Goal: Task Accomplishment & Management: Manage account settings

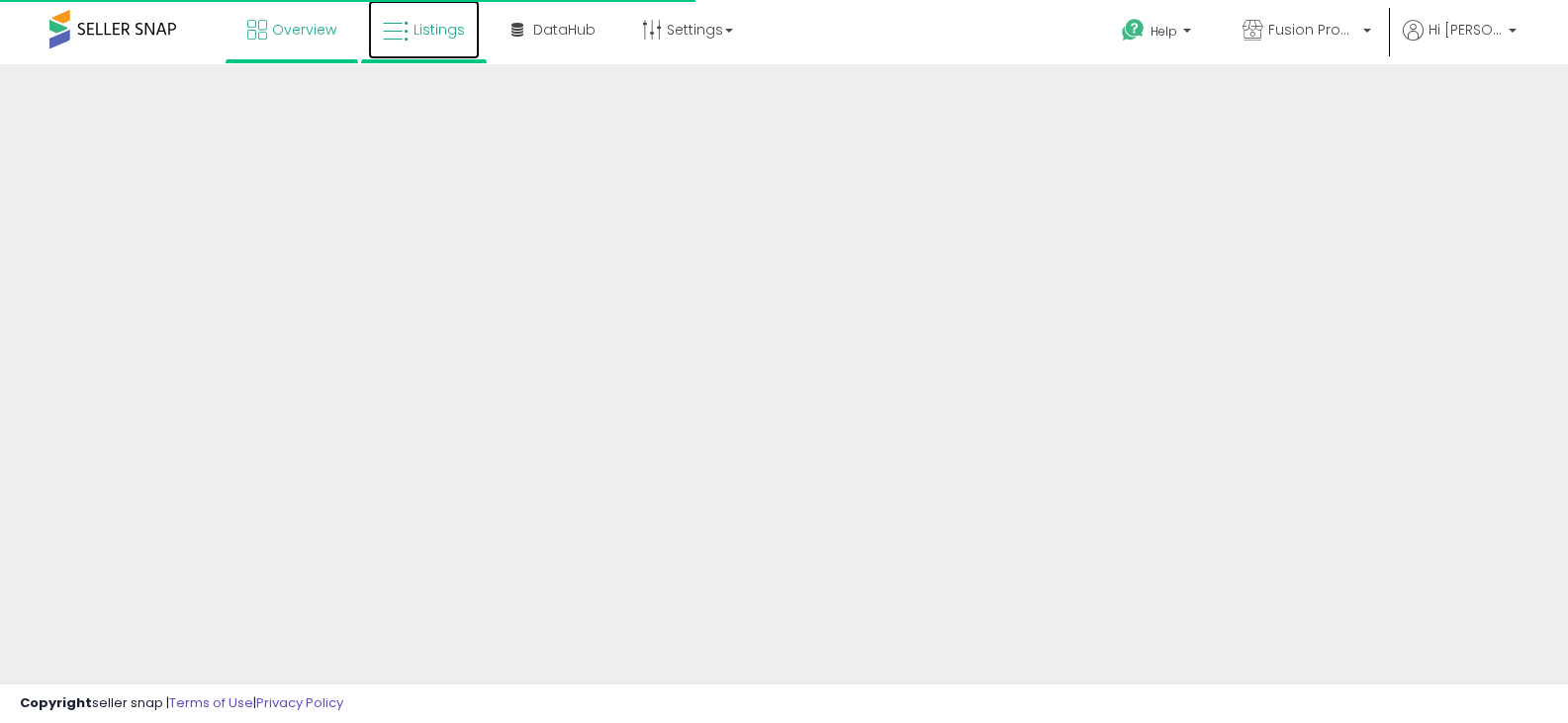
click at [441, 13] on link "Listings" at bounding box center [423, 30] width 112 height 60
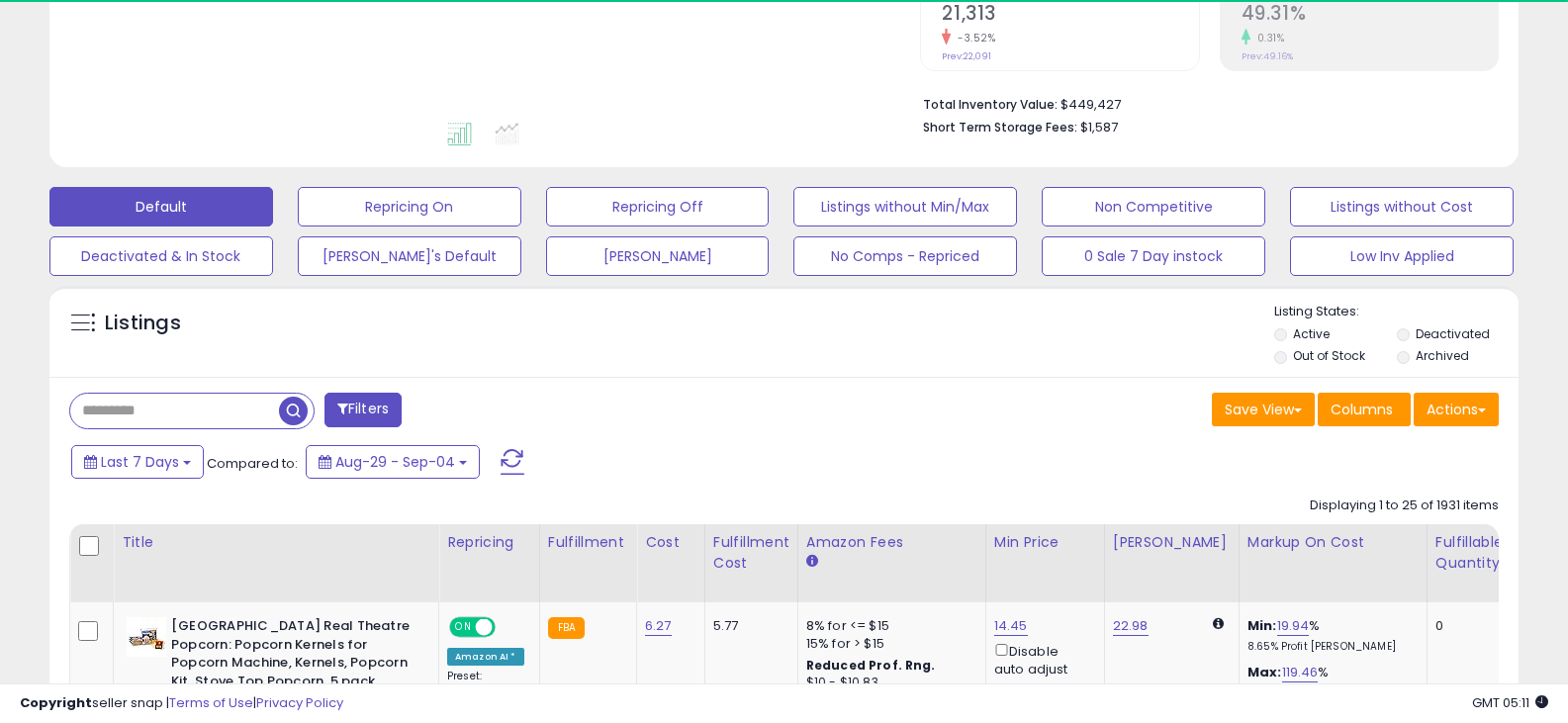
scroll to position [99, 0]
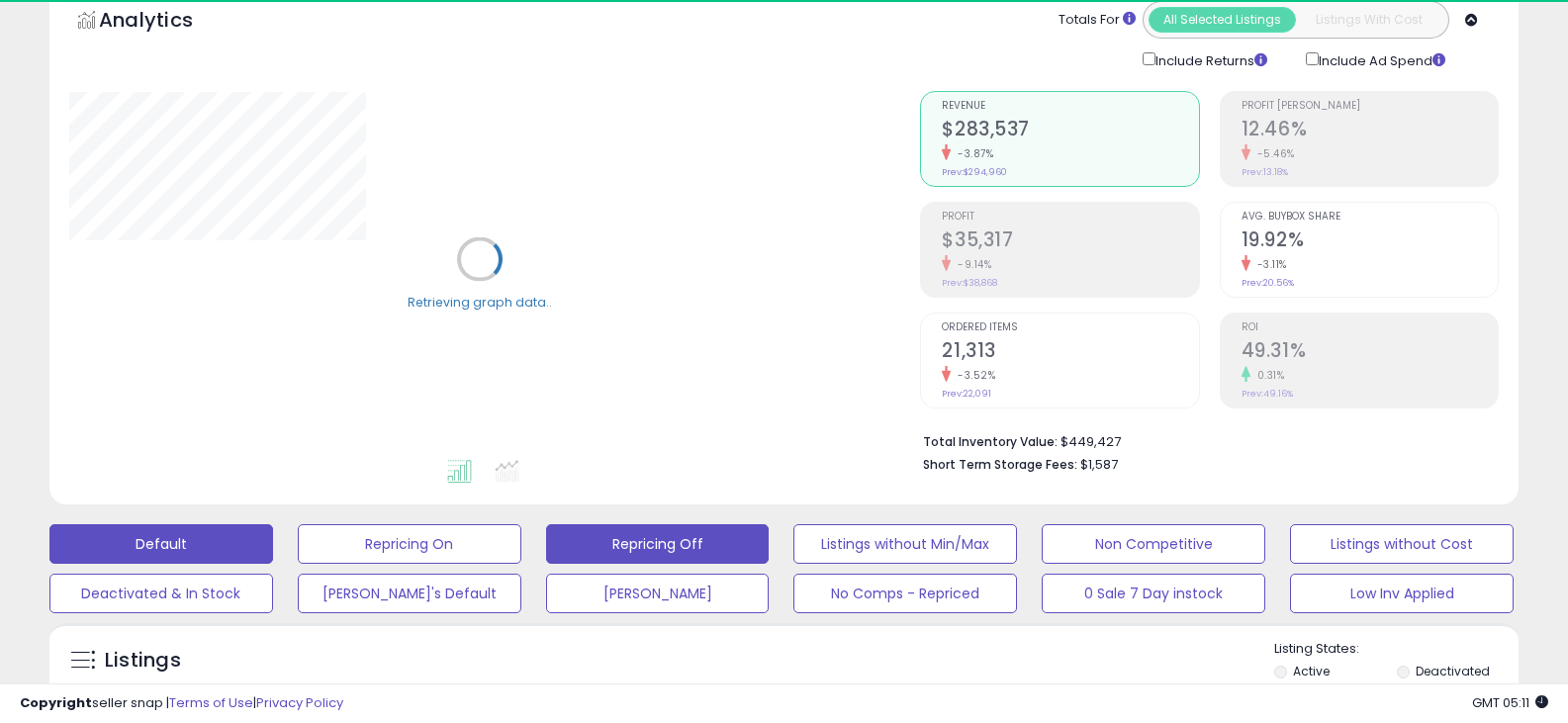
click at [606, 550] on button "Repricing Off" at bounding box center [658, 544] width 224 height 40
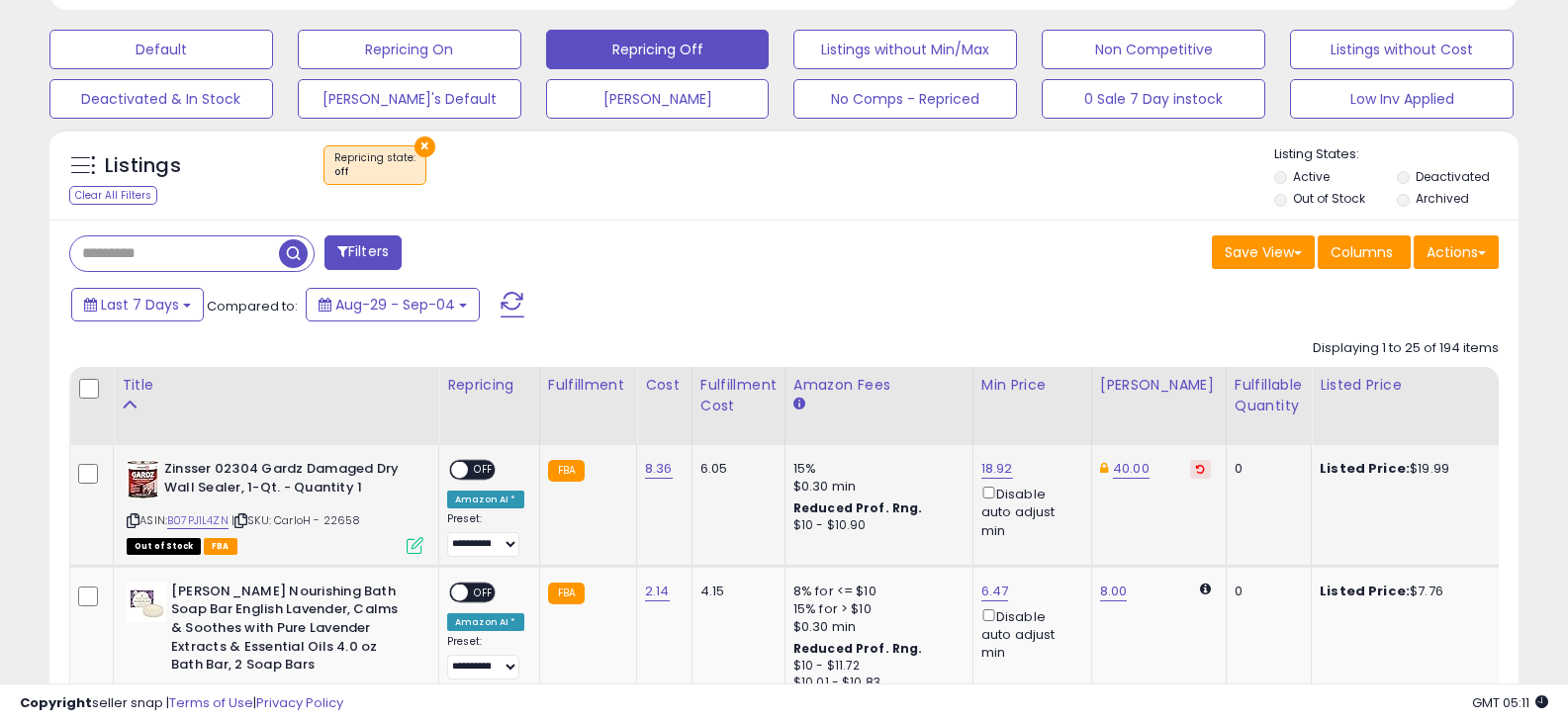
scroll to position [791, 0]
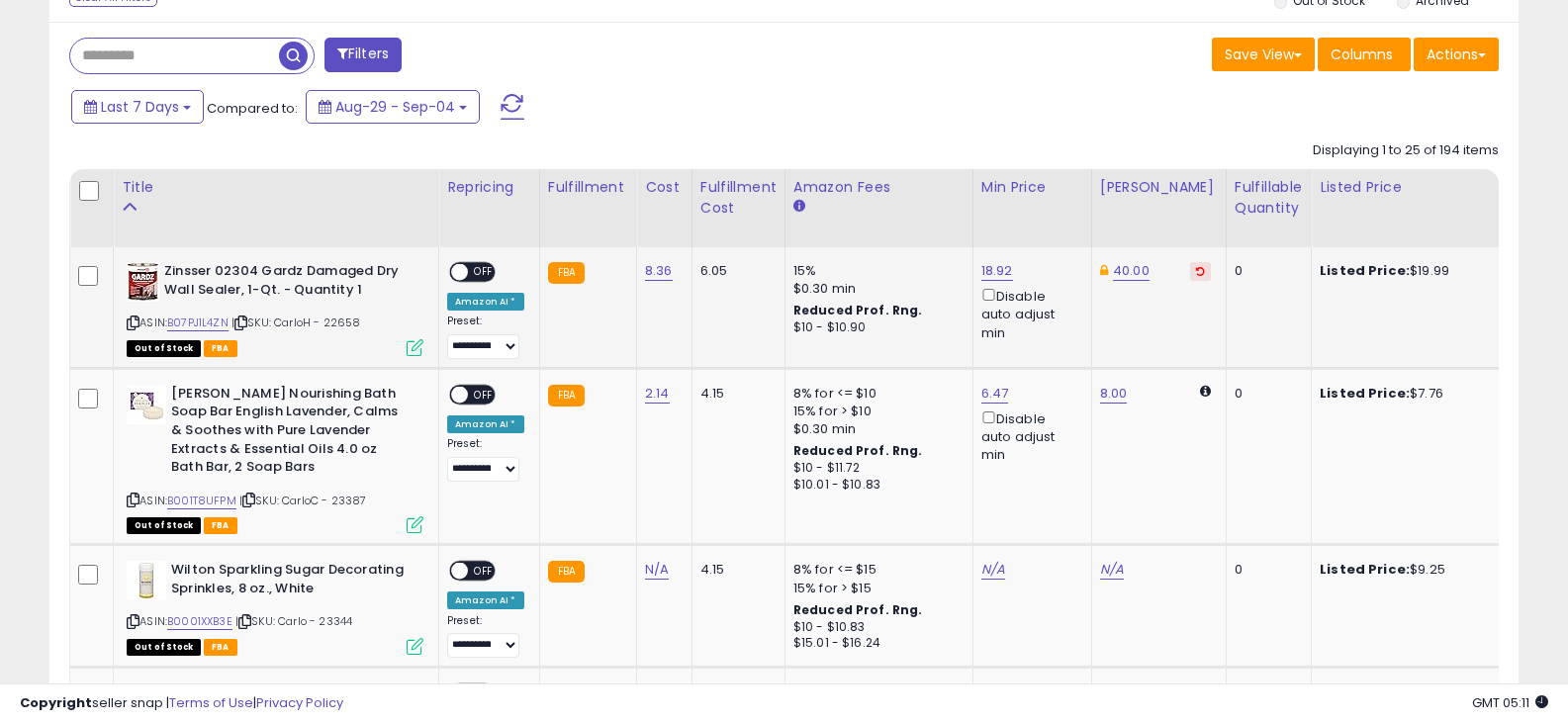
click at [487, 271] on span "OFF" at bounding box center [484, 272] width 32 height 17
click at [477, 395] on span "OFF" at bounding box center [484, 394] width 32 height 17
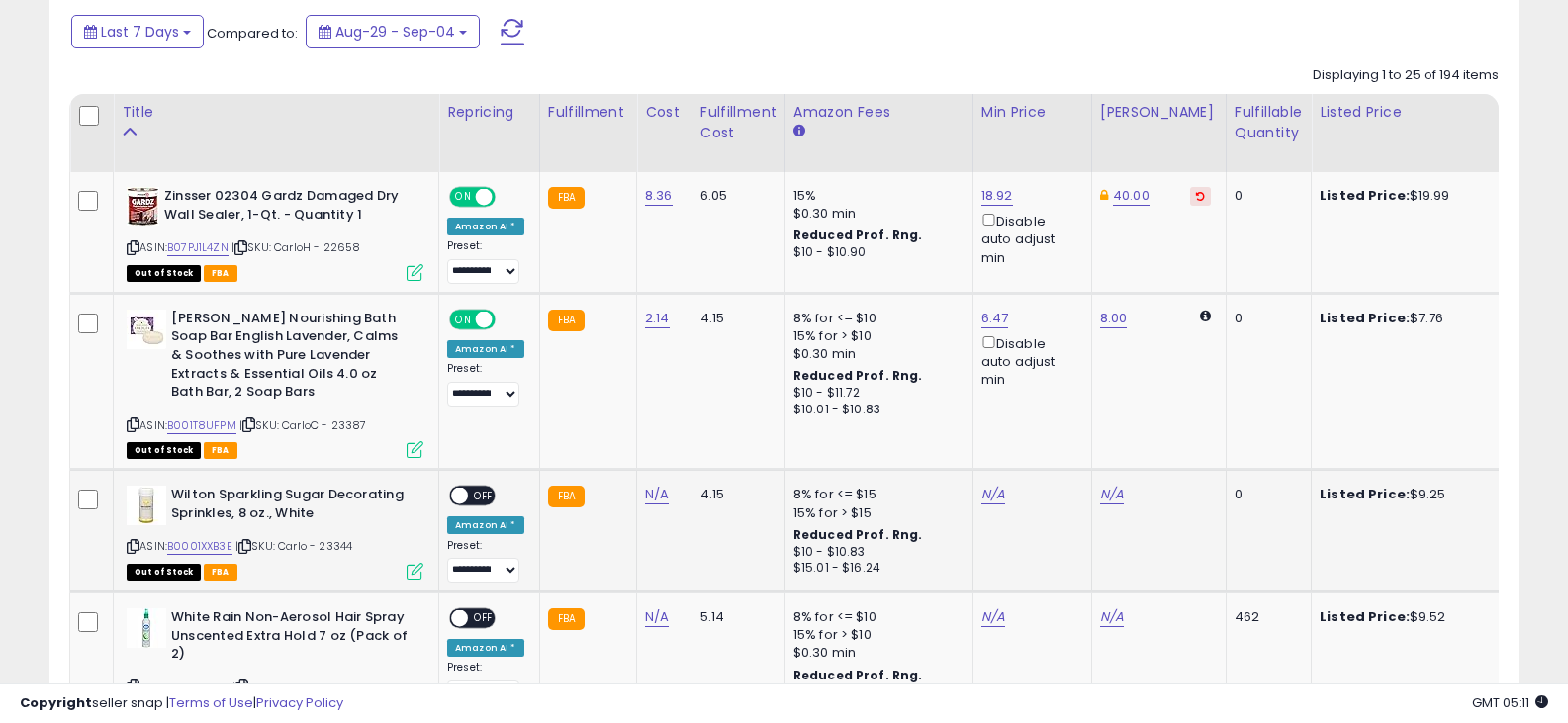
scroll to position [990, 0]
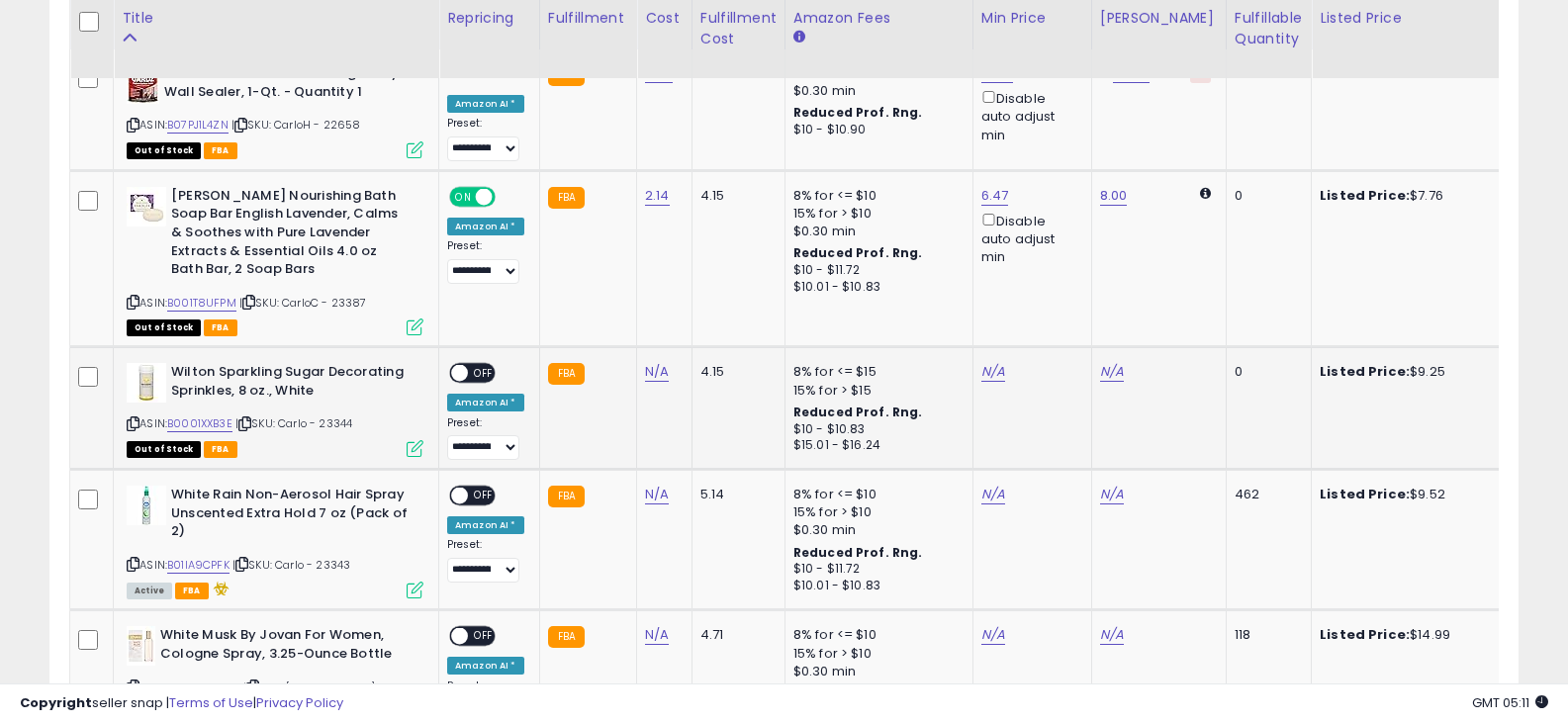
click at [491, 373] on span "OFF" at bounding box center [484, 373] width 32 height 17
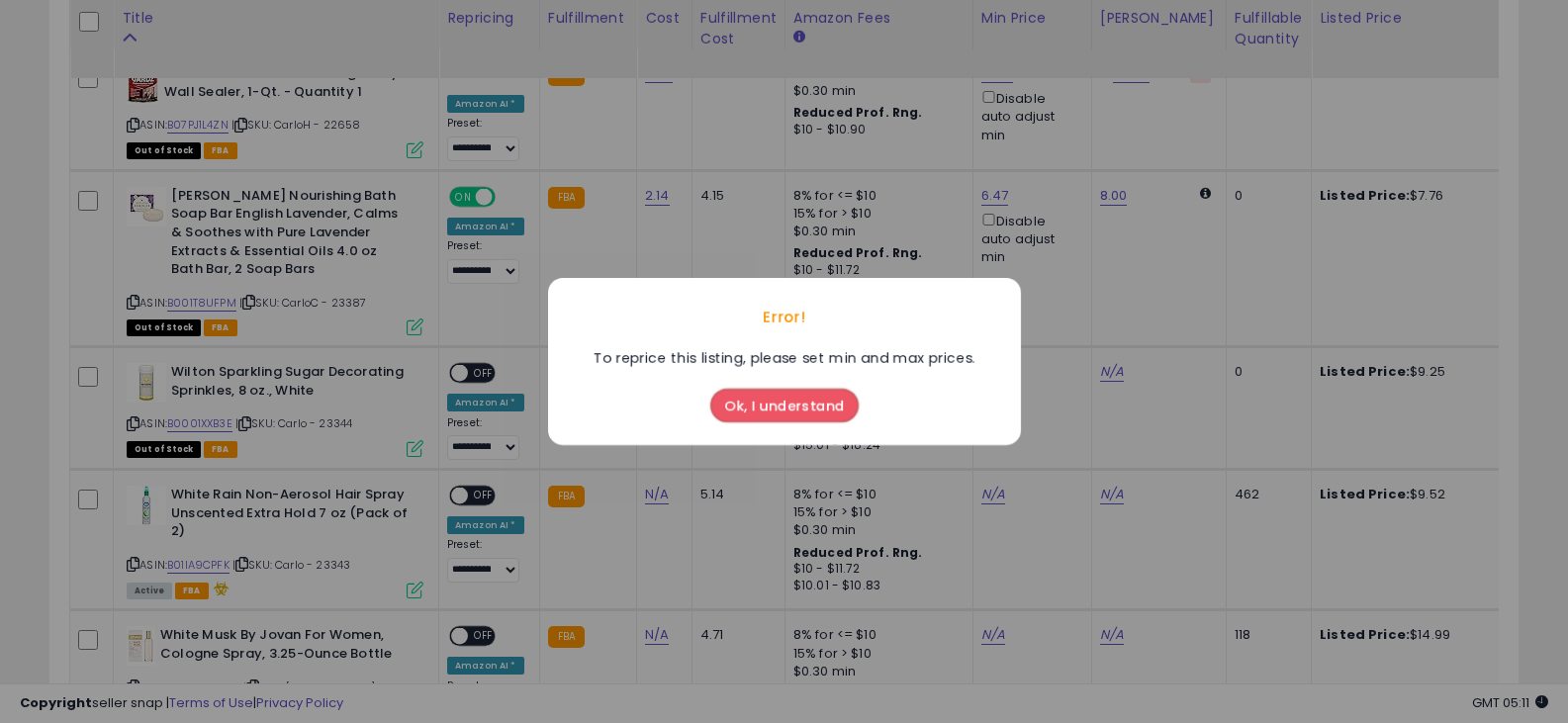
click at [755, 405] on button "Ok, I understand" at bounding box center [785, 406] width 149 height 34
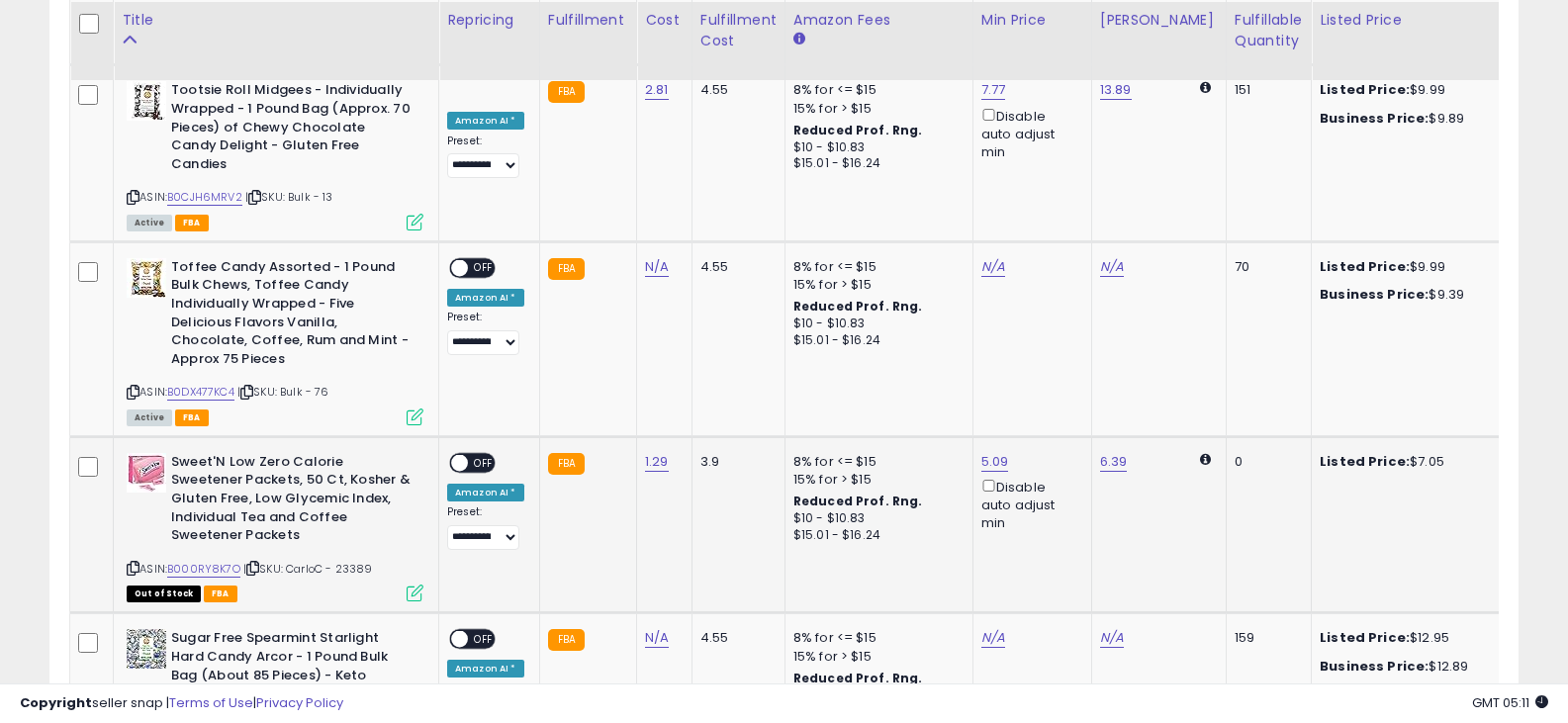
scroll to position [2574, 0]
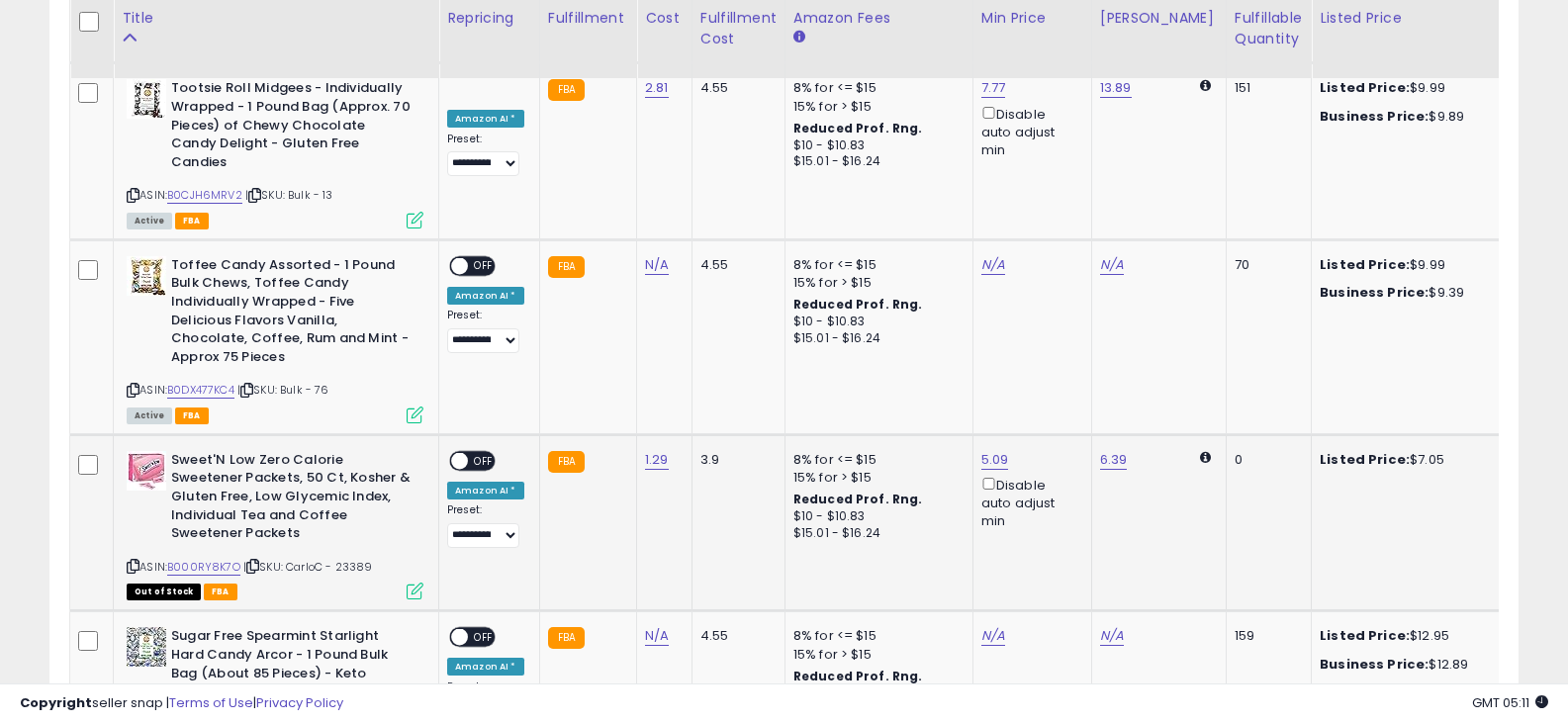
click at [481, 453] on span "OFF" at bounding box center [484, 461] width 32 height 17
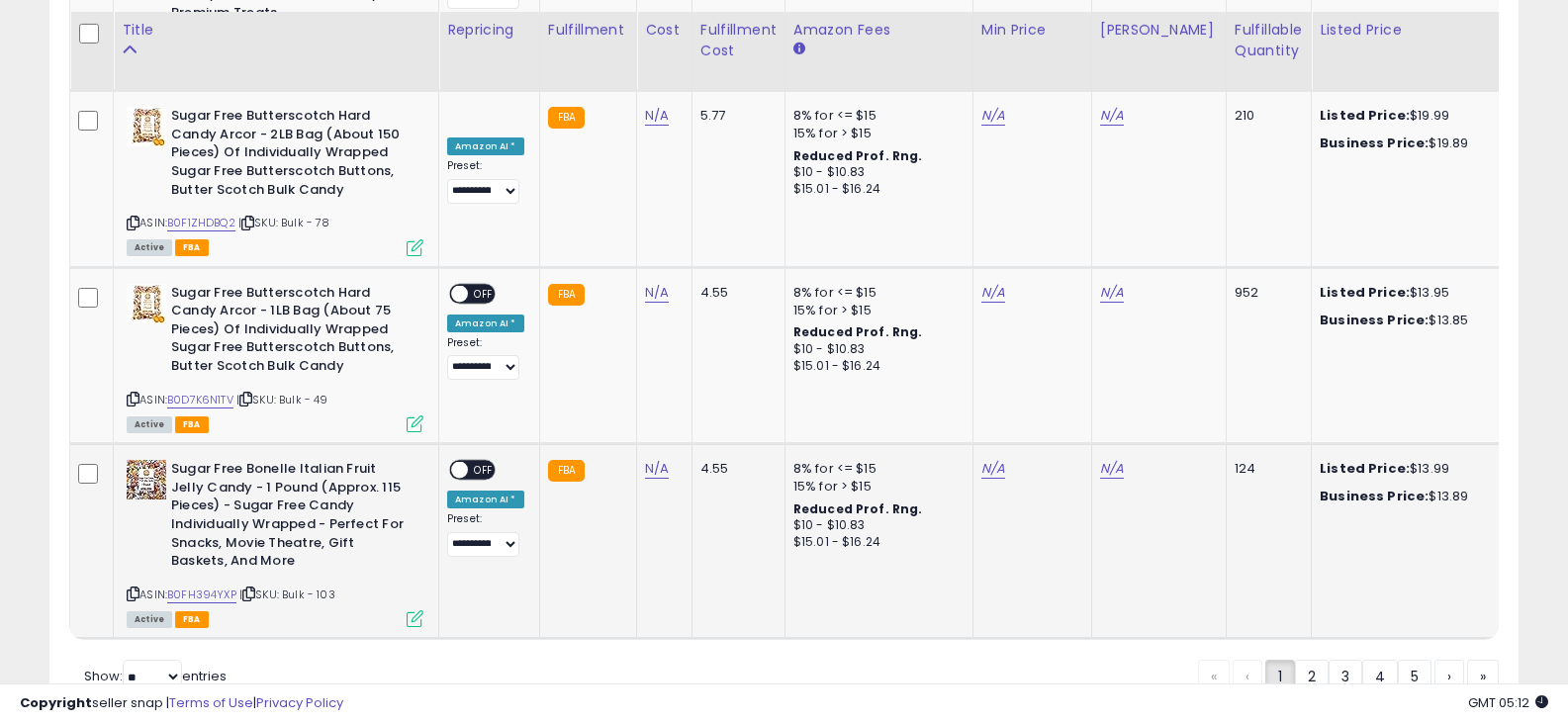
scroll to position [4806, 0]
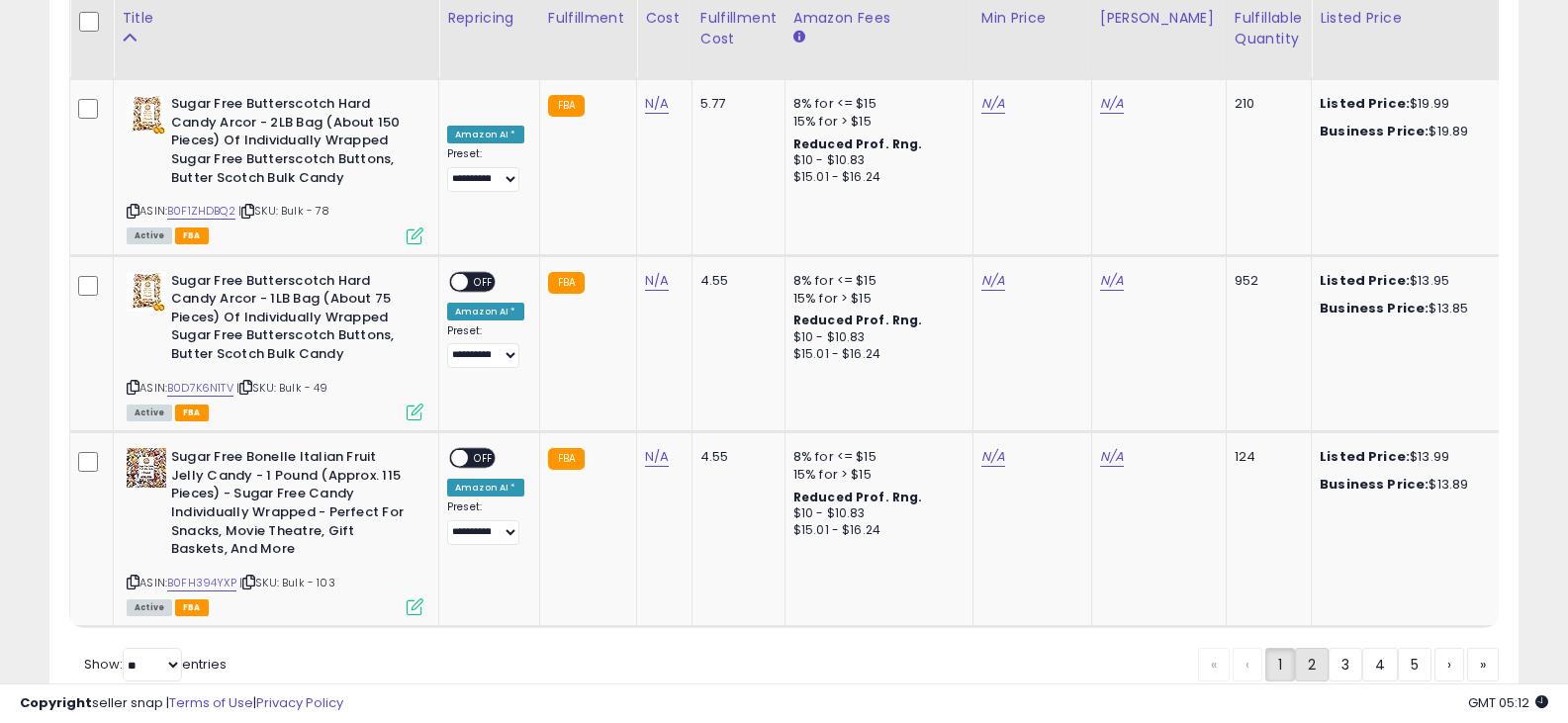
click at [1294, 649] on link "2" at bounding box center [1311, 665] width 34 height 34
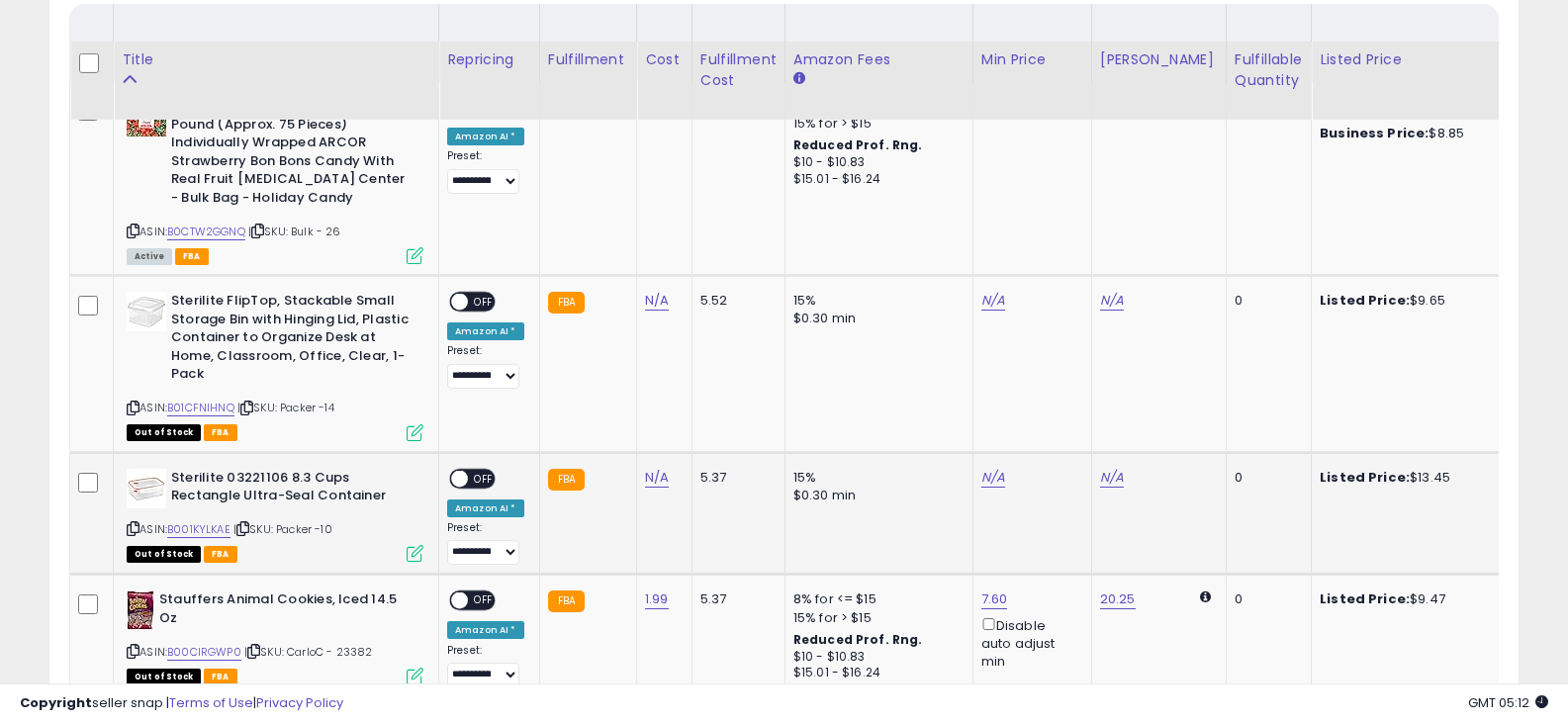
scroll to position [999, 0]
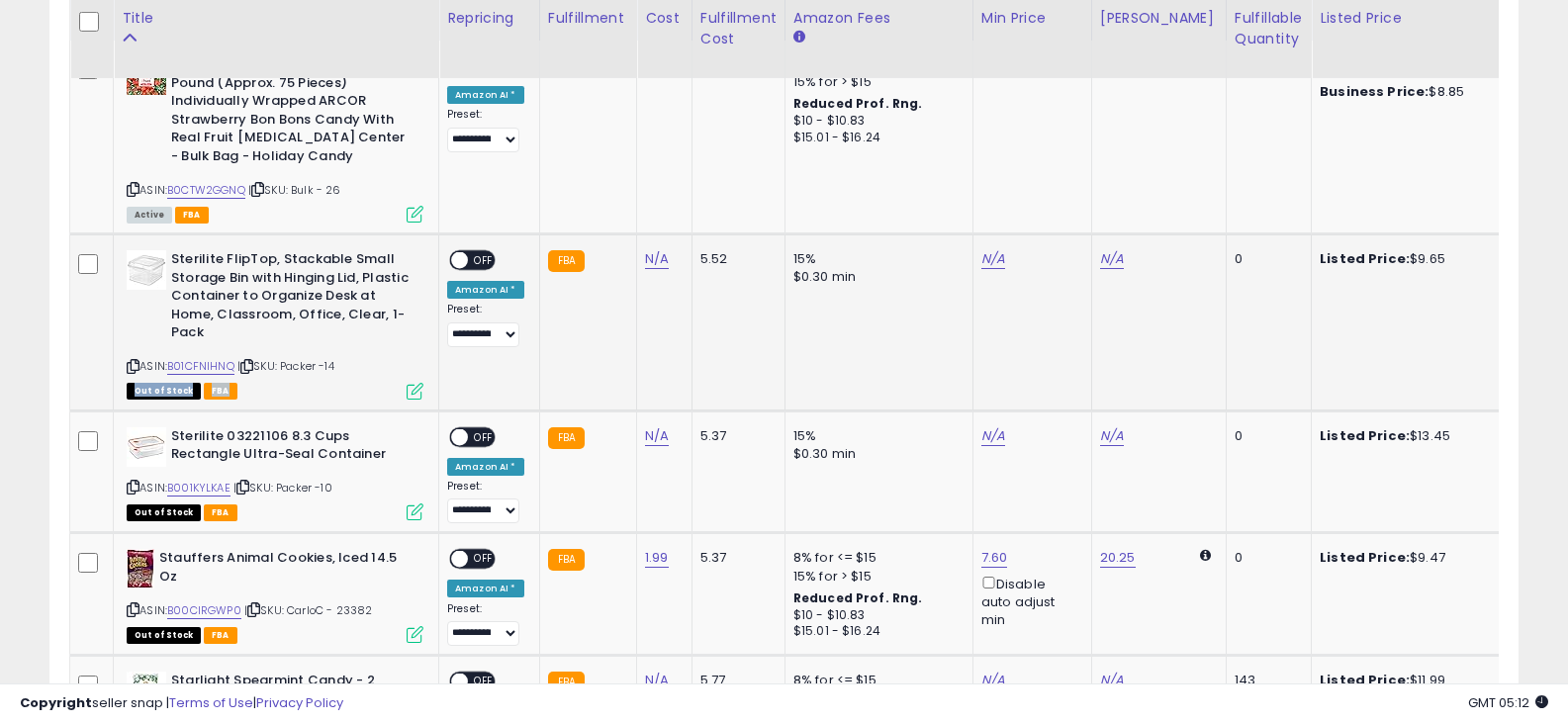
drag, startPoint x: 351, startPoint y: 370, endPoint x: 302, endPoint y: 379, distance: 49.8
click at [302, 379] on div "ASIN: B01CFNIHNQ | SKU: Packer -14 Out of Stock FBA" at bounding box center [275, 323] width 296 height 147
click at [414, 372] on div "ASIN: B01CFNIHNQ | SKU: Packer -14 Out of Stock FBA" at bounding box center [275, 323] width 296 height 147
click at [486, 261] on span "OFF" at bounding box center [484, 260] width 32 height 17
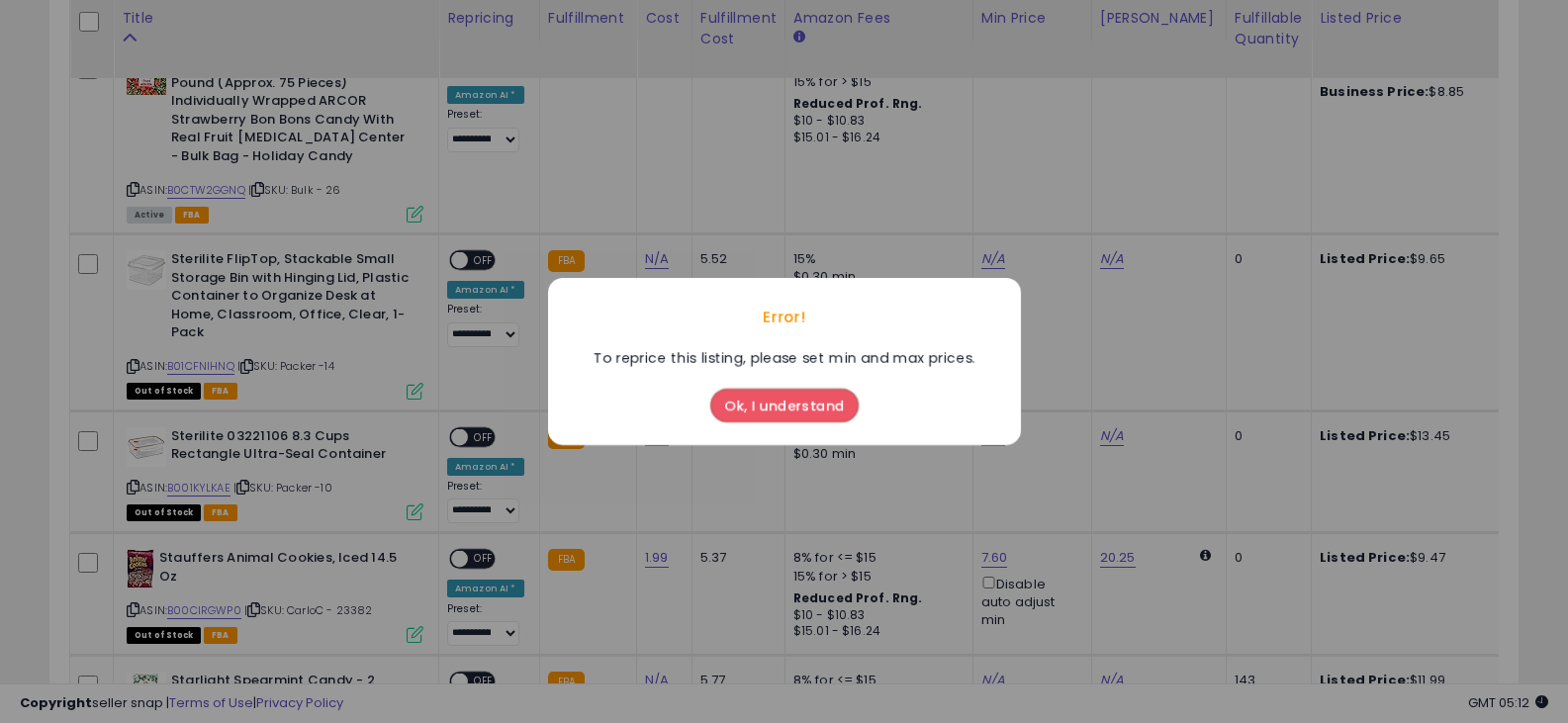
click at [792, 415] on button "Ok, I understand" at bounding box center [785, 406] width 149 height 34
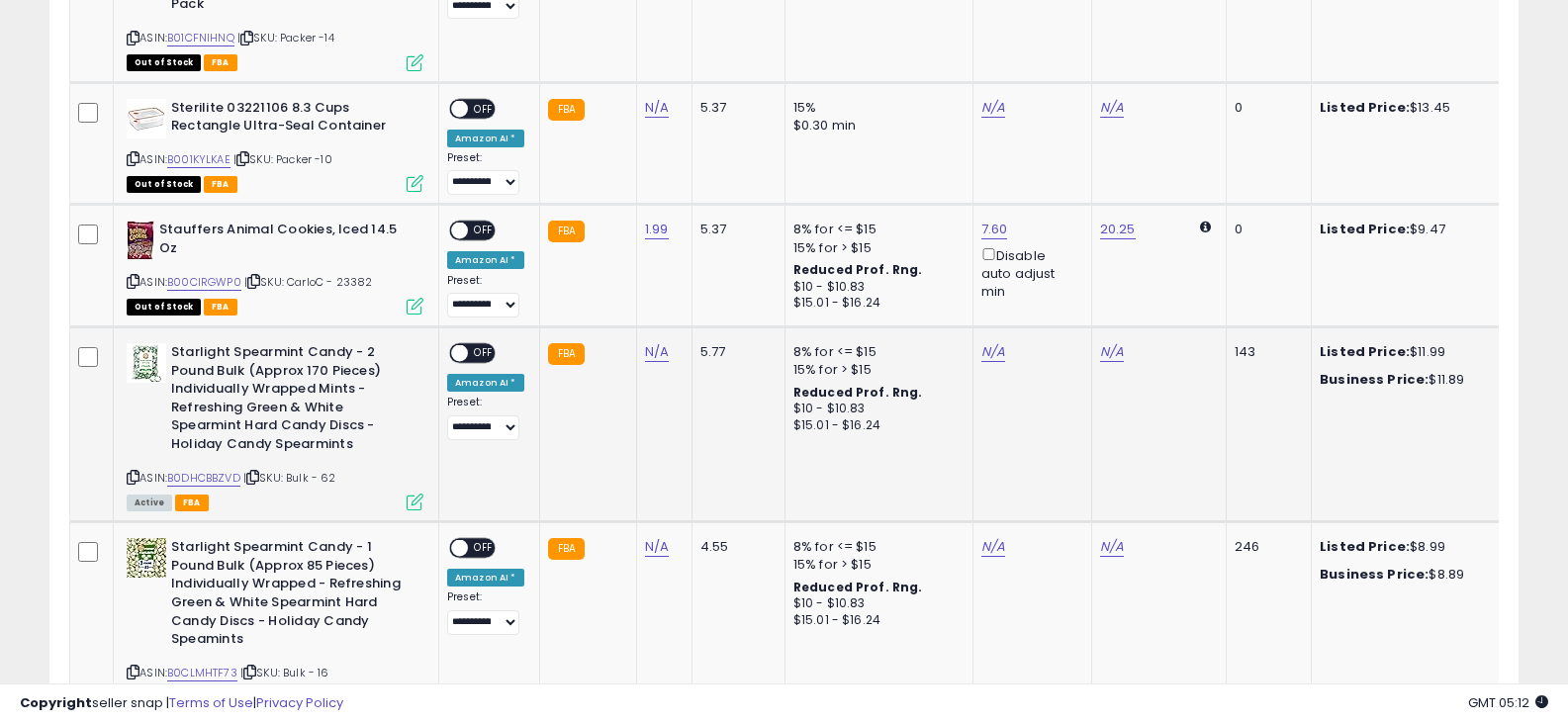
scroll to position [1394, 0]
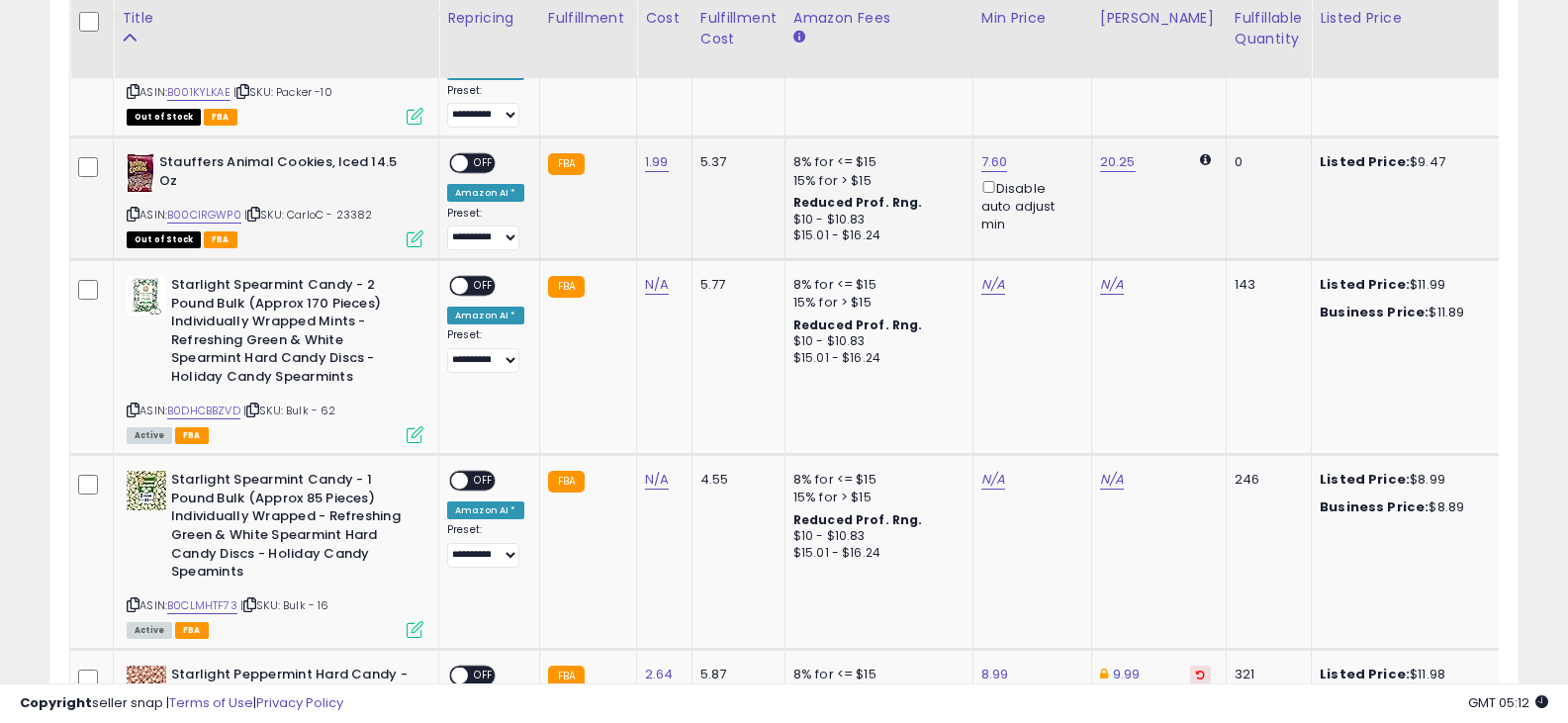
click at [480, 159] on span "OFF" at bounding box center [484, 164] width 32 height 17
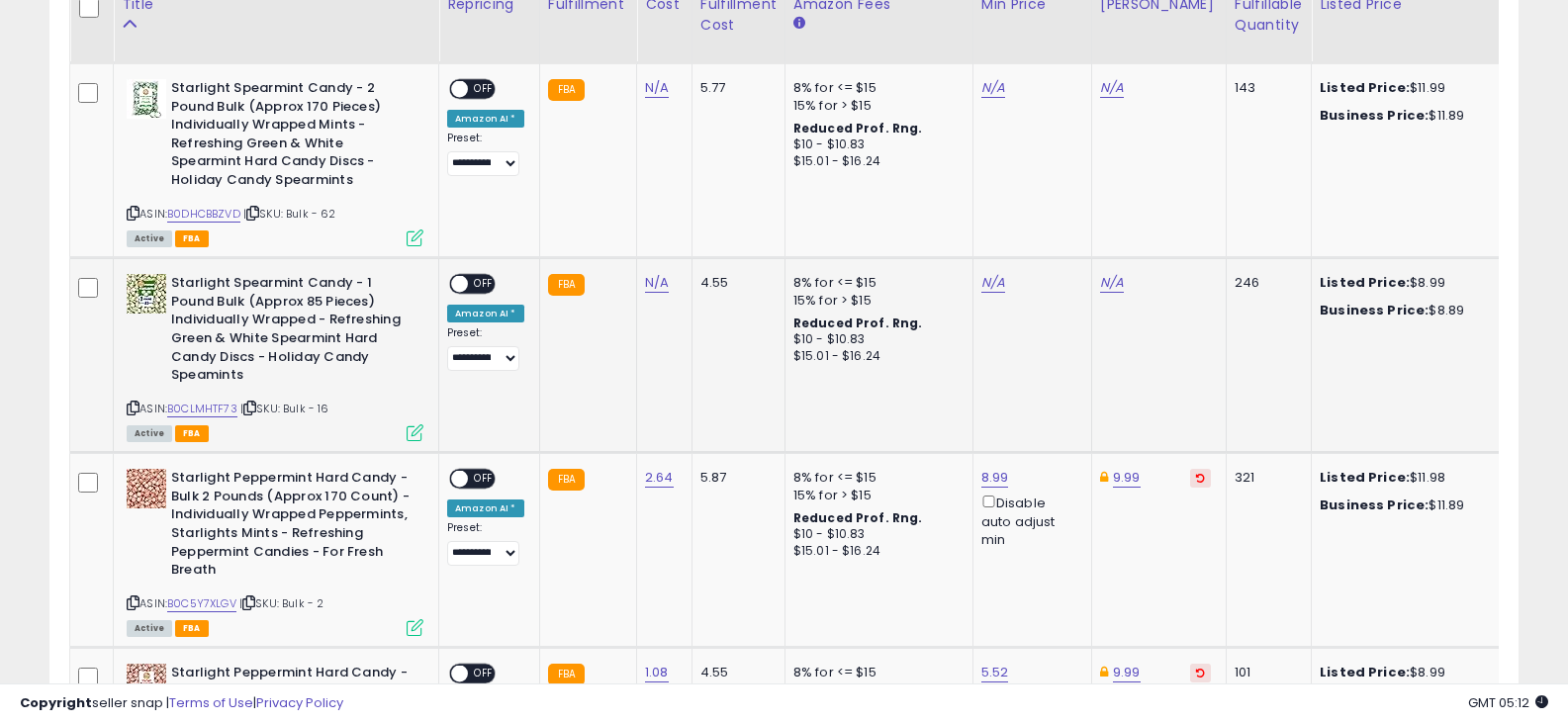
scroll to position [1593, 0]
